Goal: Information Seeking & Learning: Learn about a topic

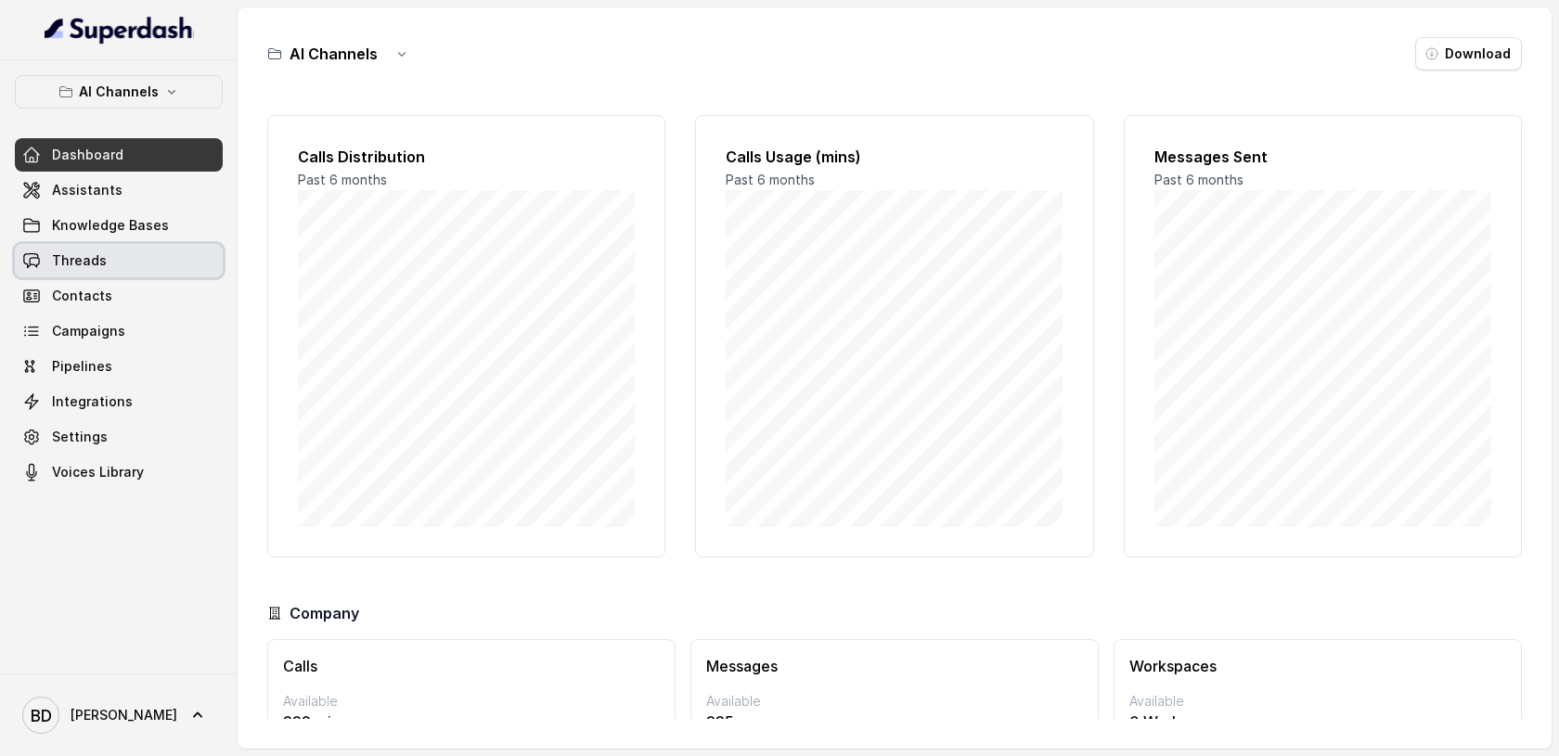
click at [98, 255] on span "Threads" at bounding box center [79, 260] width 55 height 19
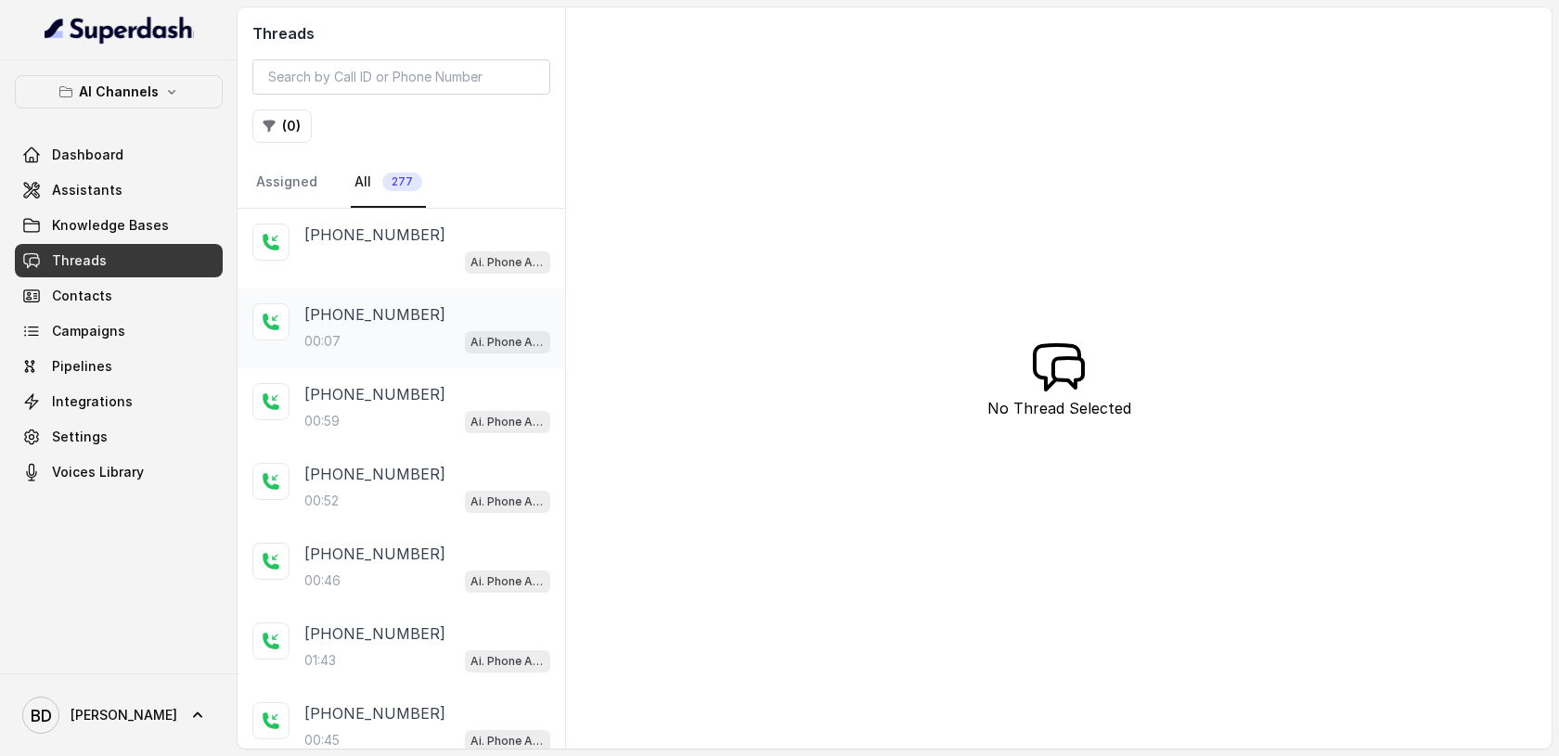
click at [327, 309] on p "[PHONE_NUMBER]" at bounding box center [374, 314] width 141 height 22
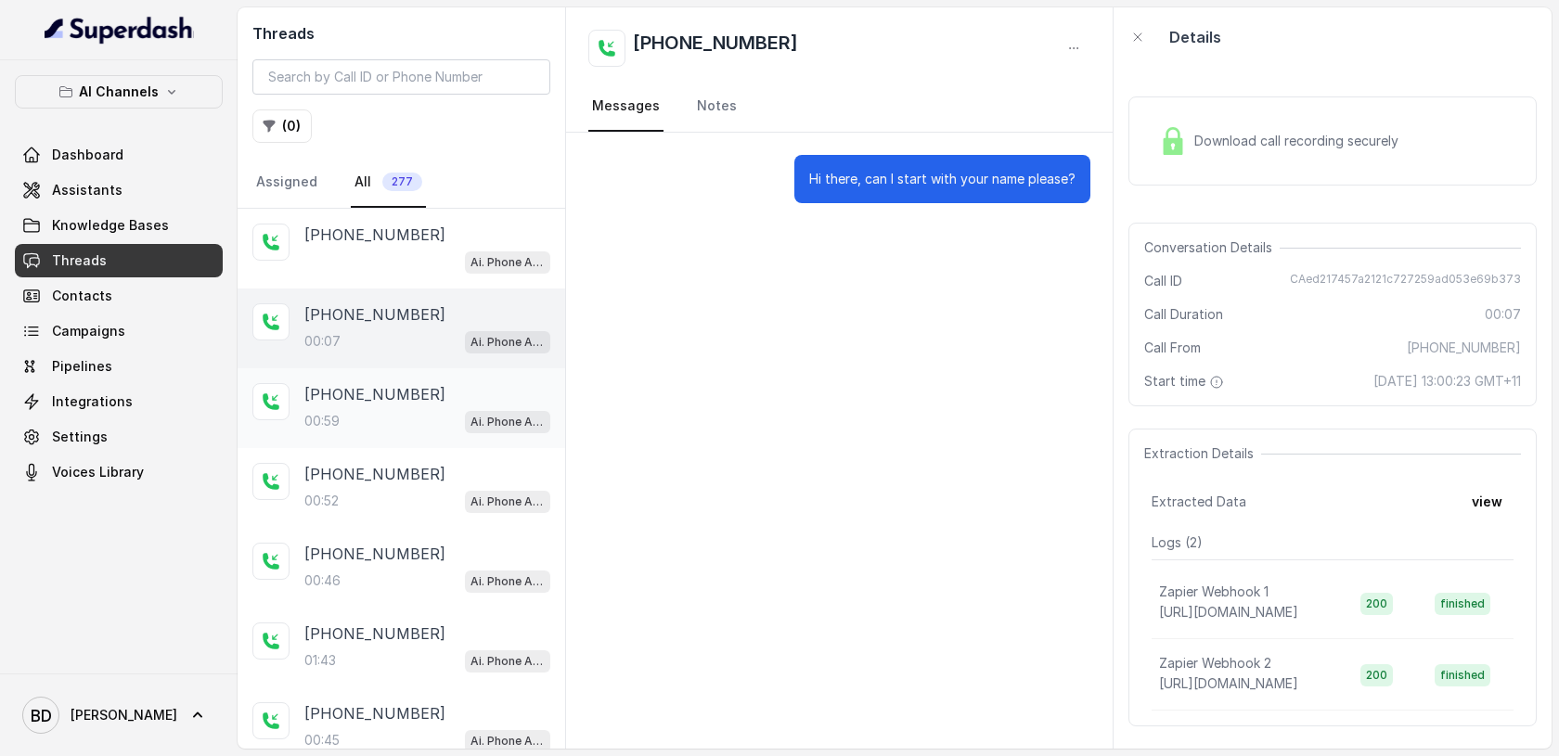
click at [347, 412] on div "00:59 Ai. Phone Assistant" at bounding box center [427, 421] width 246 height 24
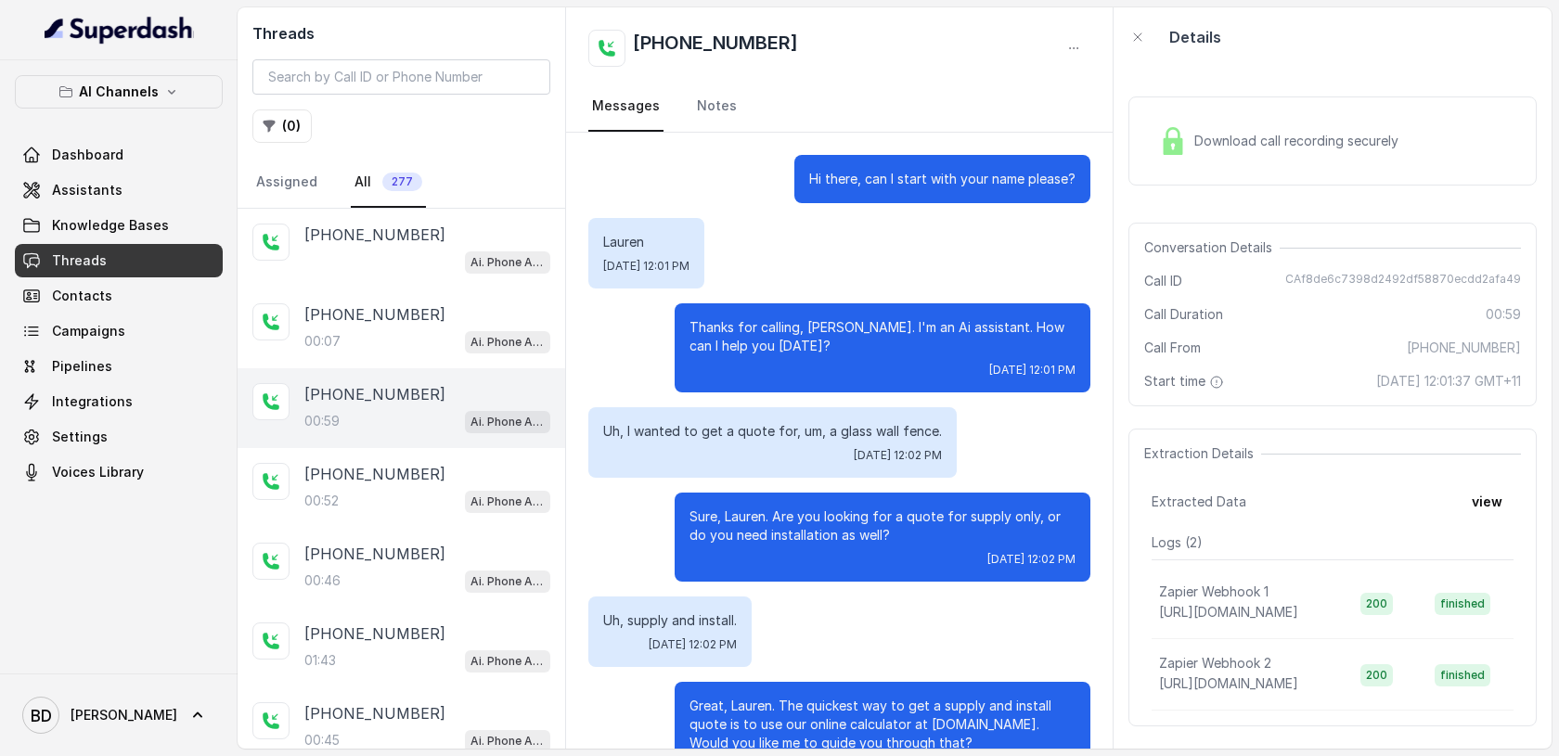
scroll to position [460, 0]
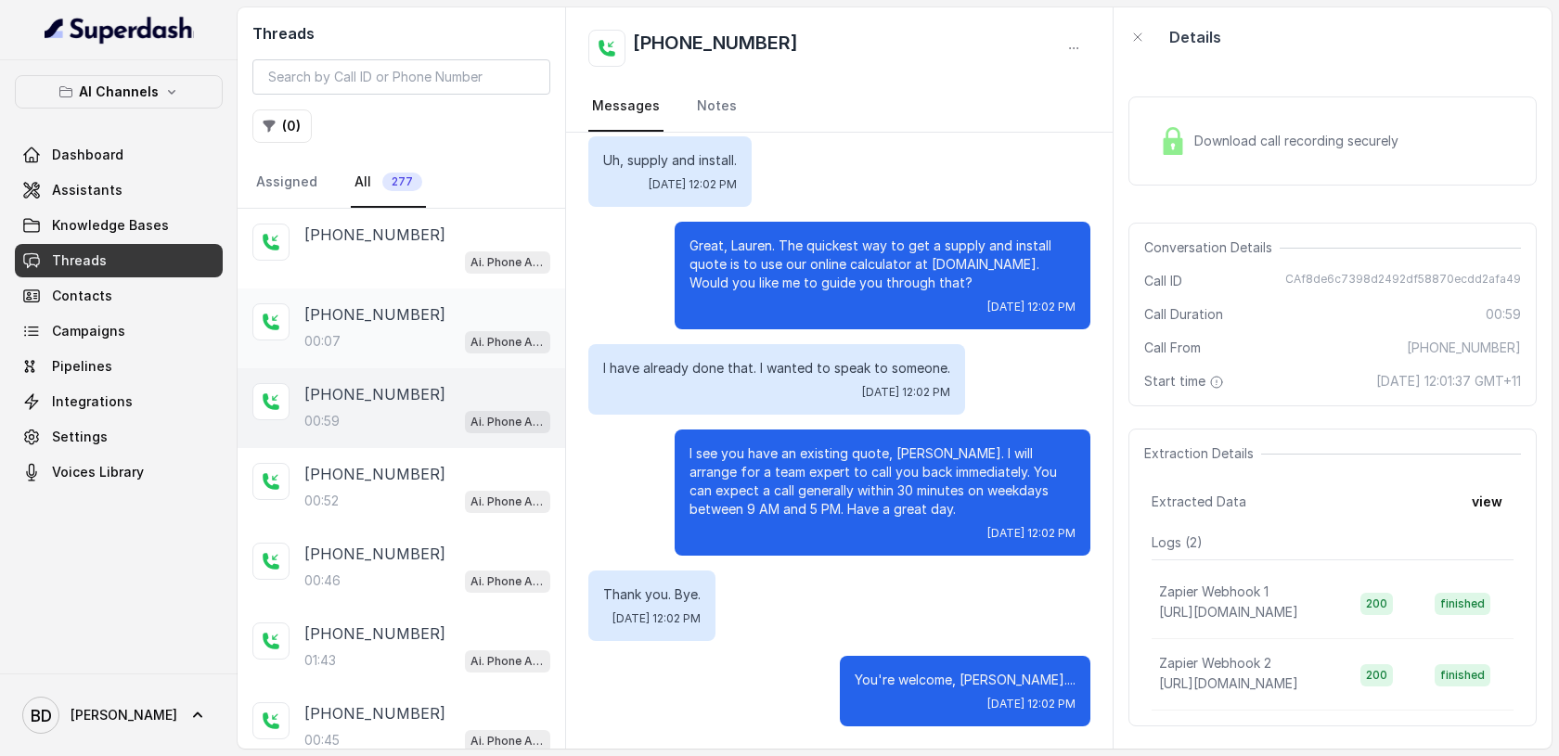
click at [344, 306] on p "[PHONE_NUMBER]" at bounding box center [374, 314] width 141 height 22
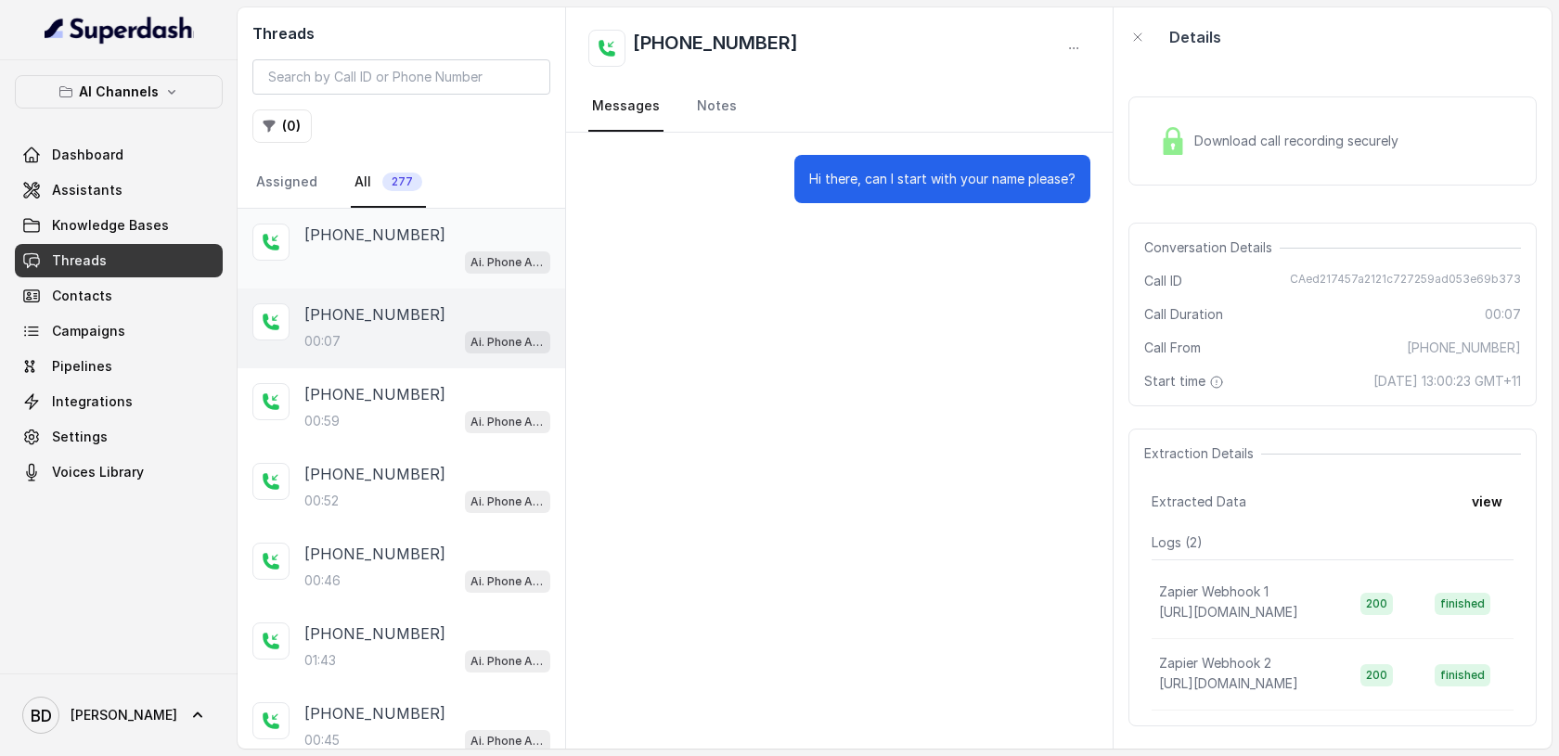
click at [357, 239] on p "[PHONE_NUMBER]" at bounding box center [374, 235] width 141 height 22
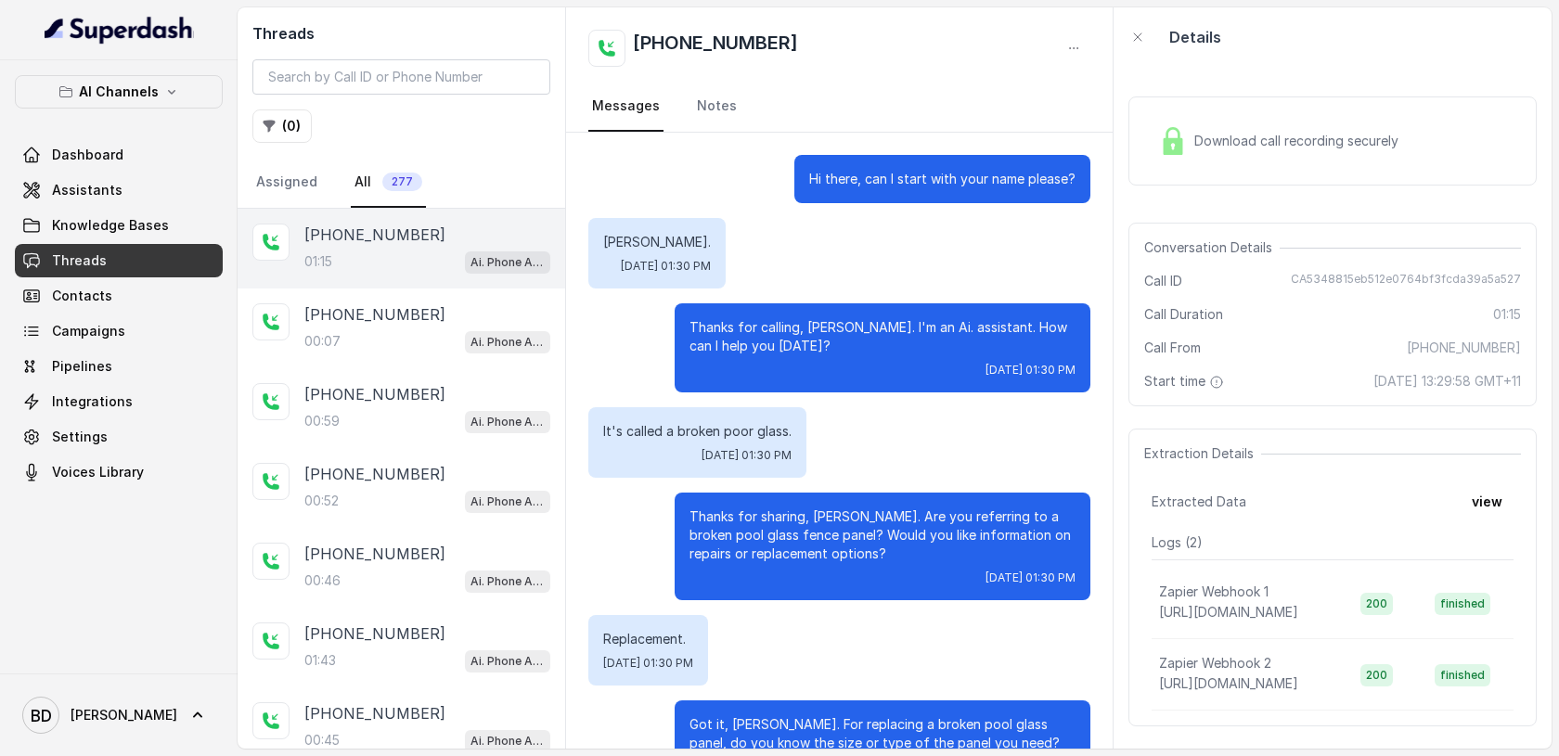
click at [1183, 138] on img at bounding box center [1173, 141] width 28 height 28
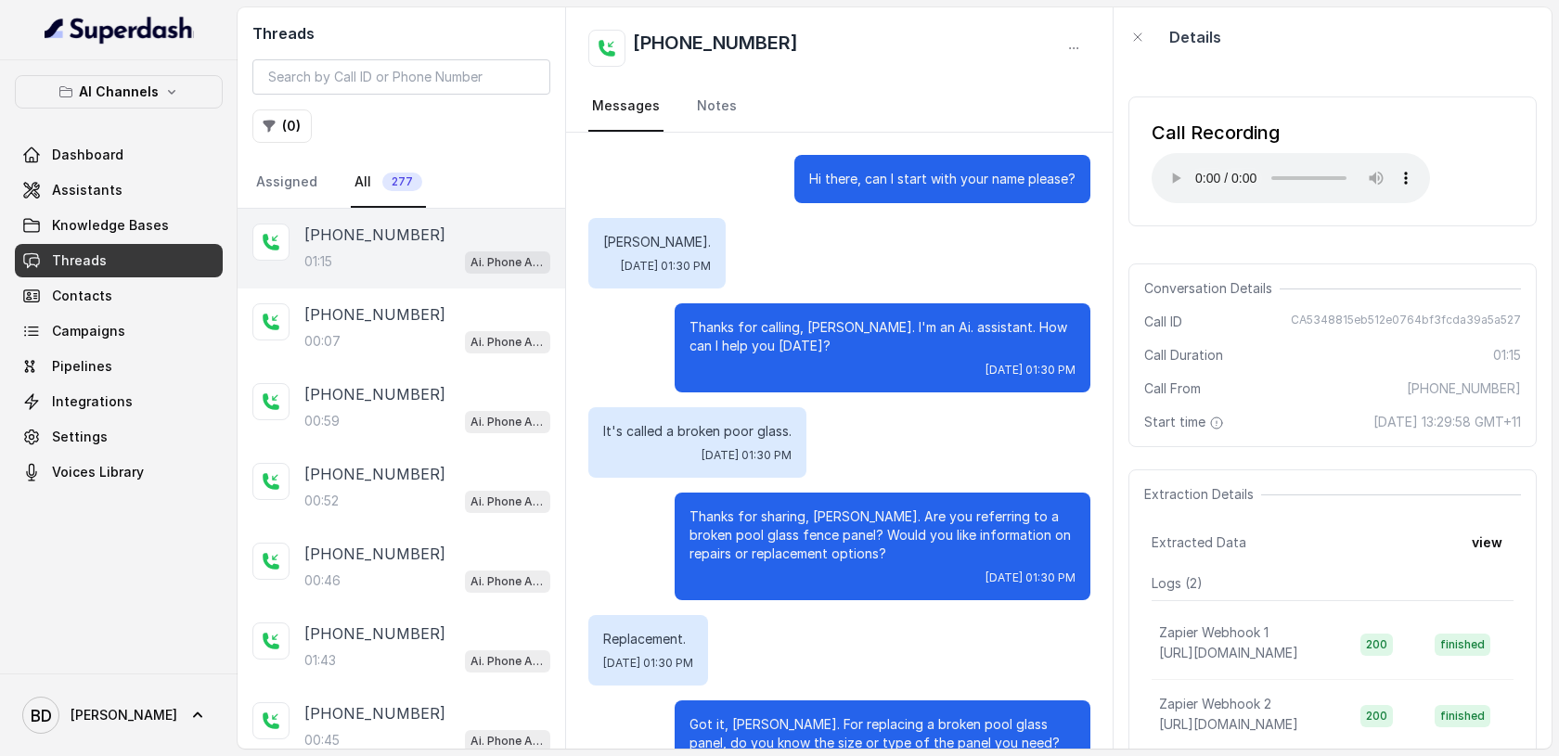
scroll to position [705, 0]
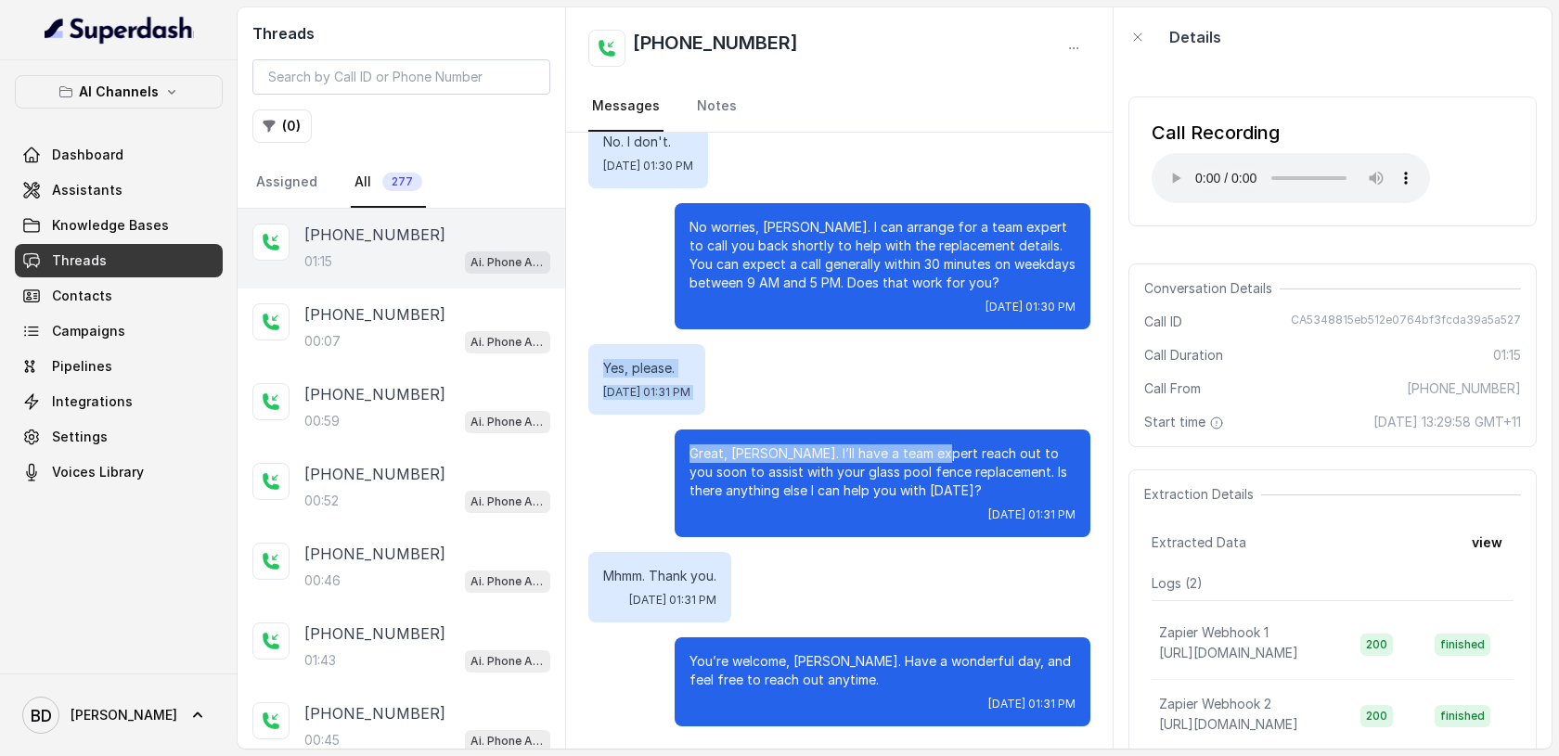
drag, startPoint x: 930, startPoint y: 449, endPoint x: 676, endPoint y: 317, distance: 286.4
click at [676, 317] on div "Hi there, can I start with your name please? Isaac. Wed, Oct 15, 2025, 01:30 PM…" at bounding box center [839, 87] width 547 height 1321
click at [887, 101] on nav "Messages Notes" at bounding box center [839, 107] width 502 height 50
